Goal: Task Accomplishment & Management: Use online tool/utility

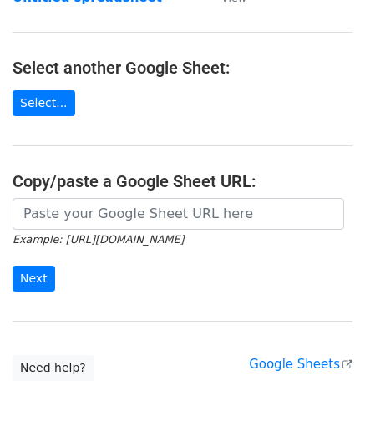
scroll to position [167, 0]
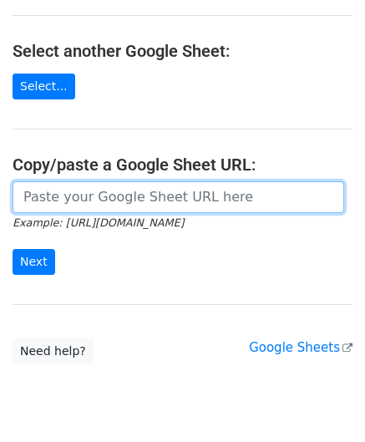
click at [22, 191] on input "url" at bounding box center [179, 197] width 332 height 32
paste input "[URL][DOMAIN_NAME]"
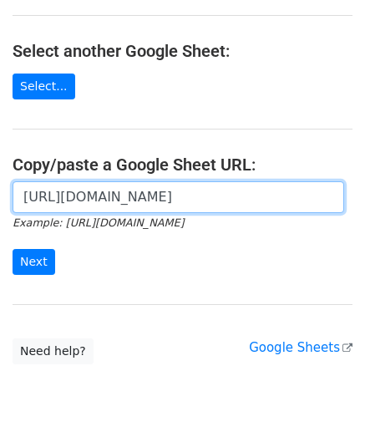
scroll to position [0, 340]
type input "[URL][DOMAIN_NAME]"
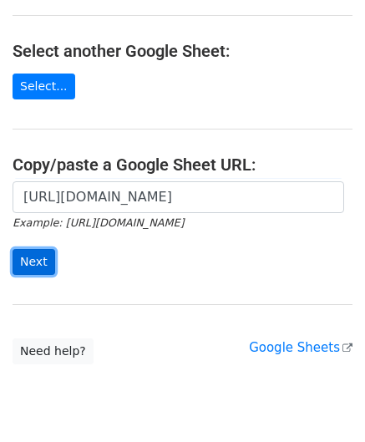
click at [42, 261] on input "Next" at bounding box center [34, 262] width 43 height 26
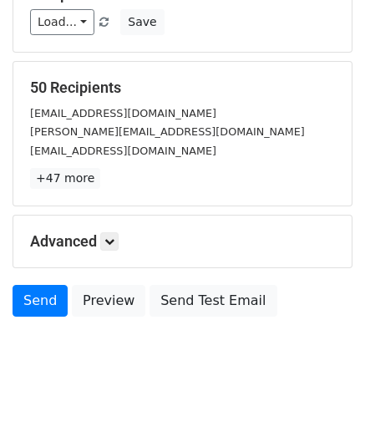
scroll to position [204, 0]
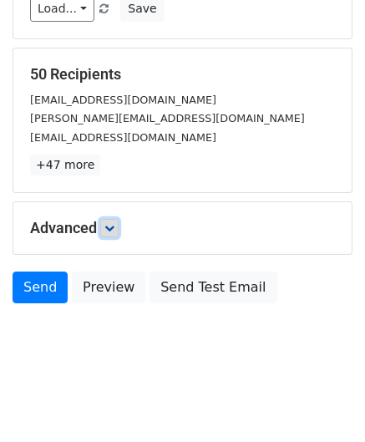
click at [111, 223] on icon at bounding box center [109, 228] width 10 height 10
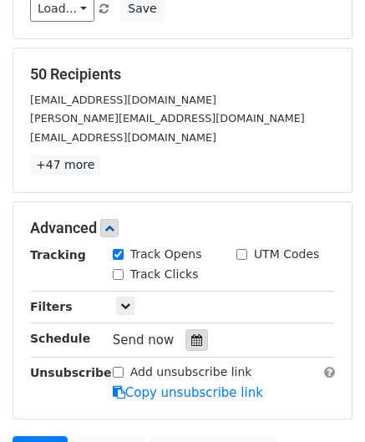
click at [191, 339] on icon at bounding box center [196, 340] width 11 height 12
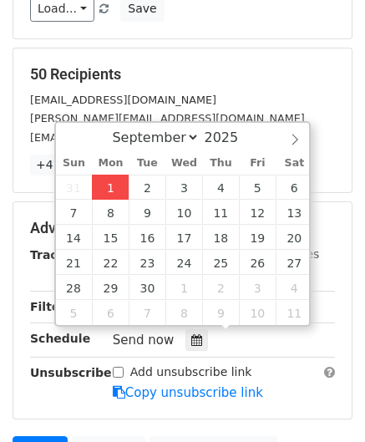
type input "2025-09-01 12:00"
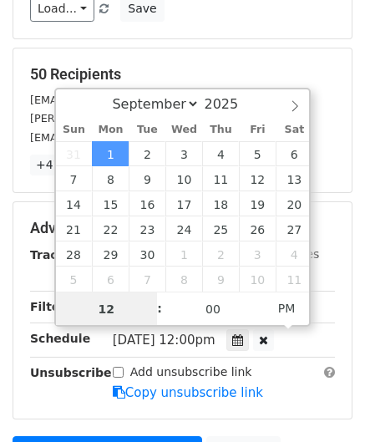
paste input "Hour"
type input "2"
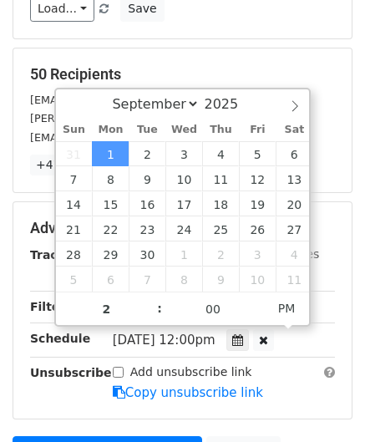
type input "2025-09-01 14:00"
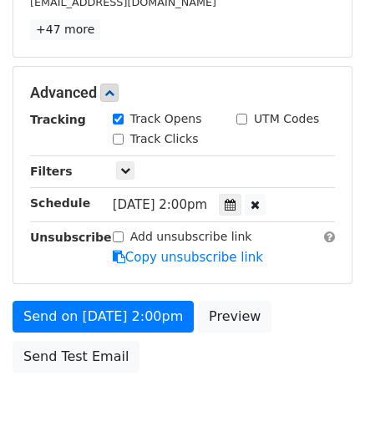
scroll to position [406, 0]
